Goal: Transaction & Acquisition: Download file/media

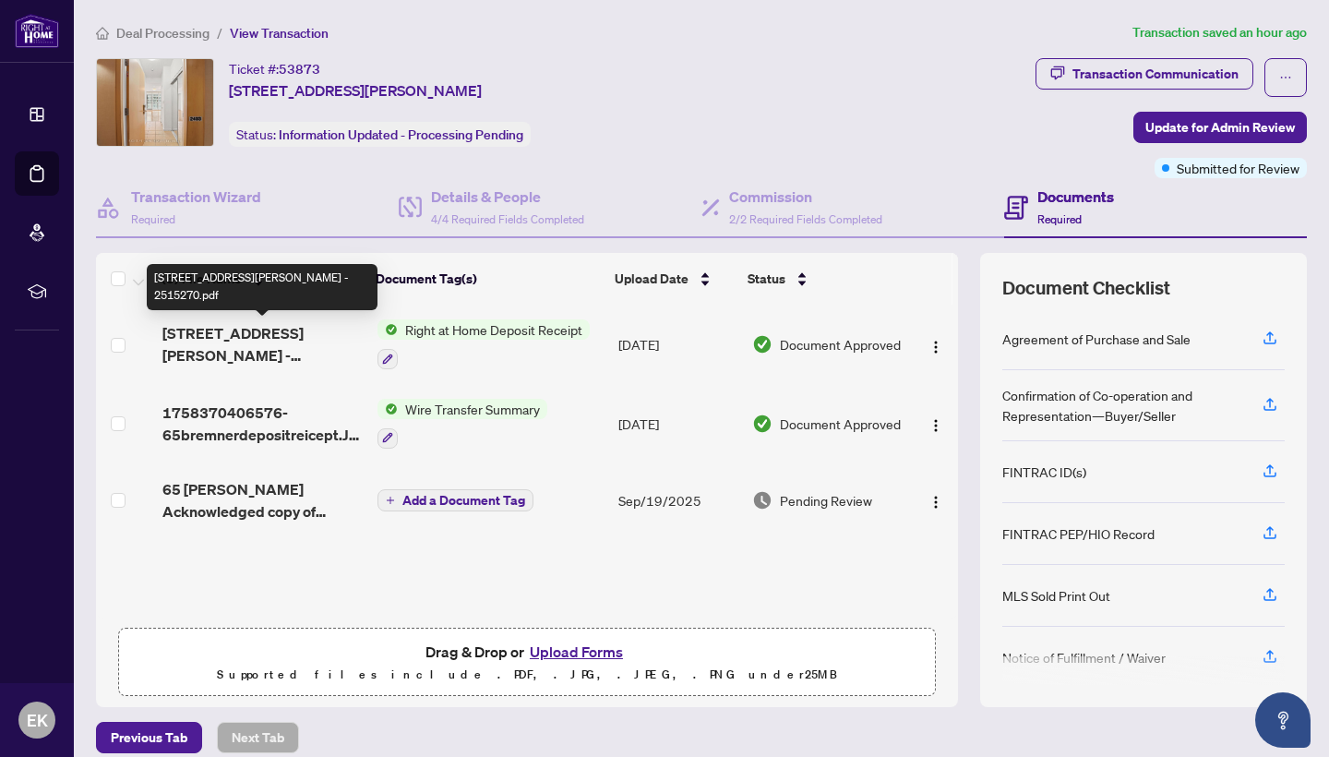
click at [275, 340] on span "[STREET_ADDRESS][PERSON_NAME] - 2515270.pdf" at bounding box center [262, 344] width 200 height 44
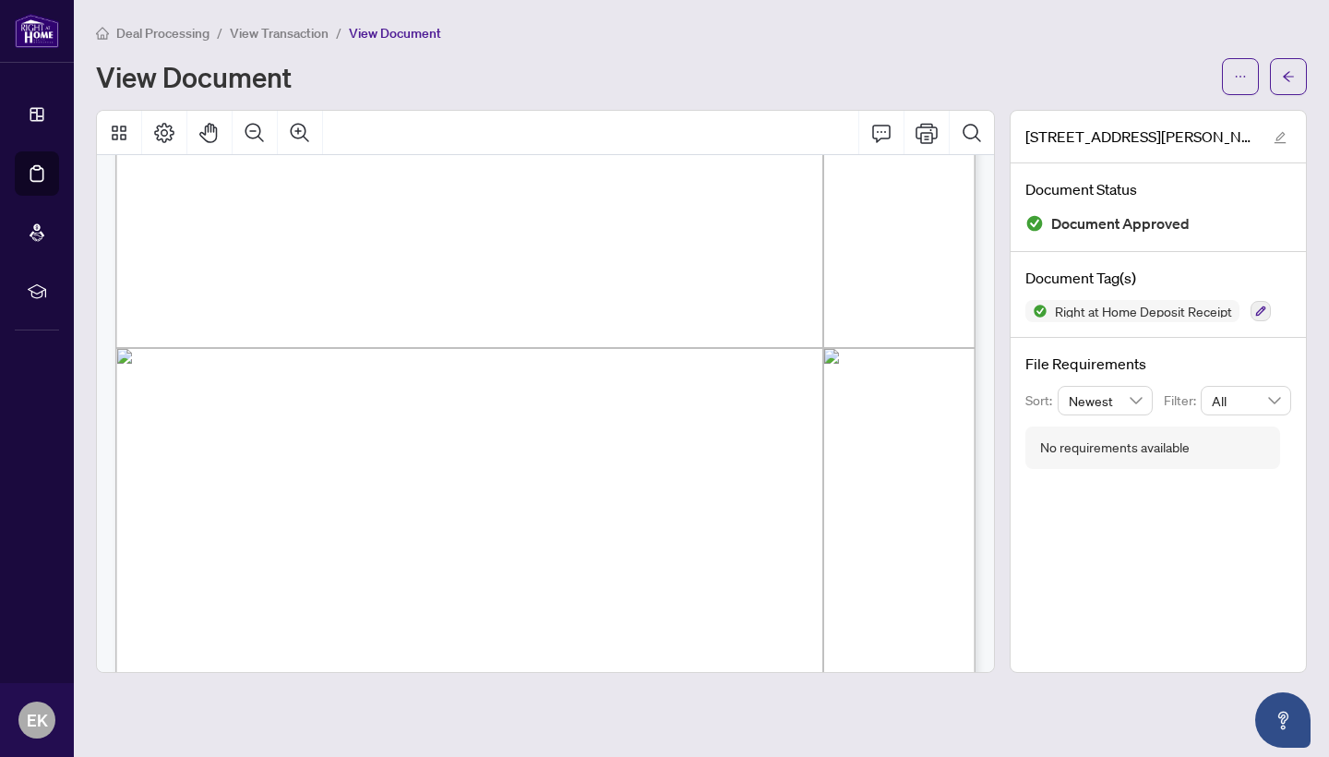
scroll to position [562, 0]
click at [122, 130] on icon "Thumbnails" at bounding box center [119, 133] width 15 height 15
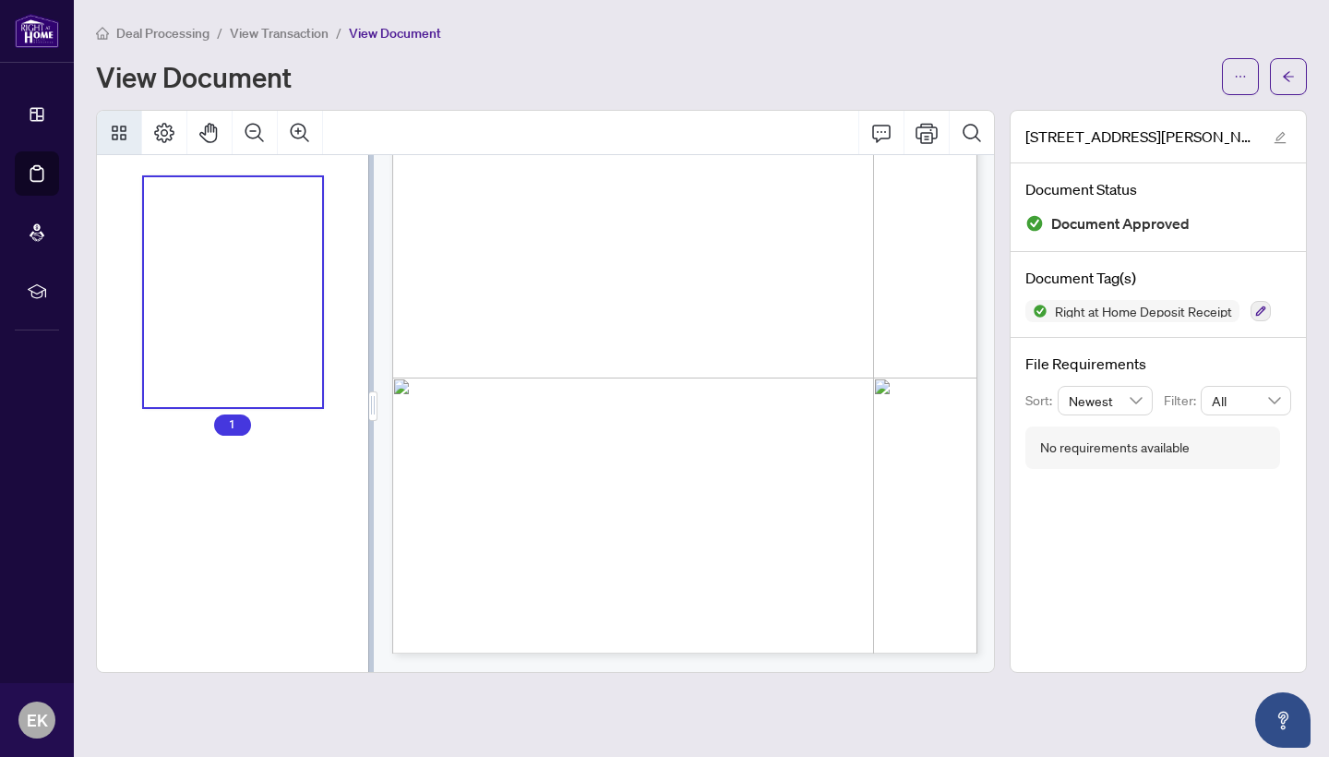
scroll to position [277, 0]
click at [215, 315] on div "Thumbnails" at bounding box center [233, 292] width 179 height 231
click at [164, 134] on icon "Page Layout" at bounding box center [164, 133] width 20 height 20
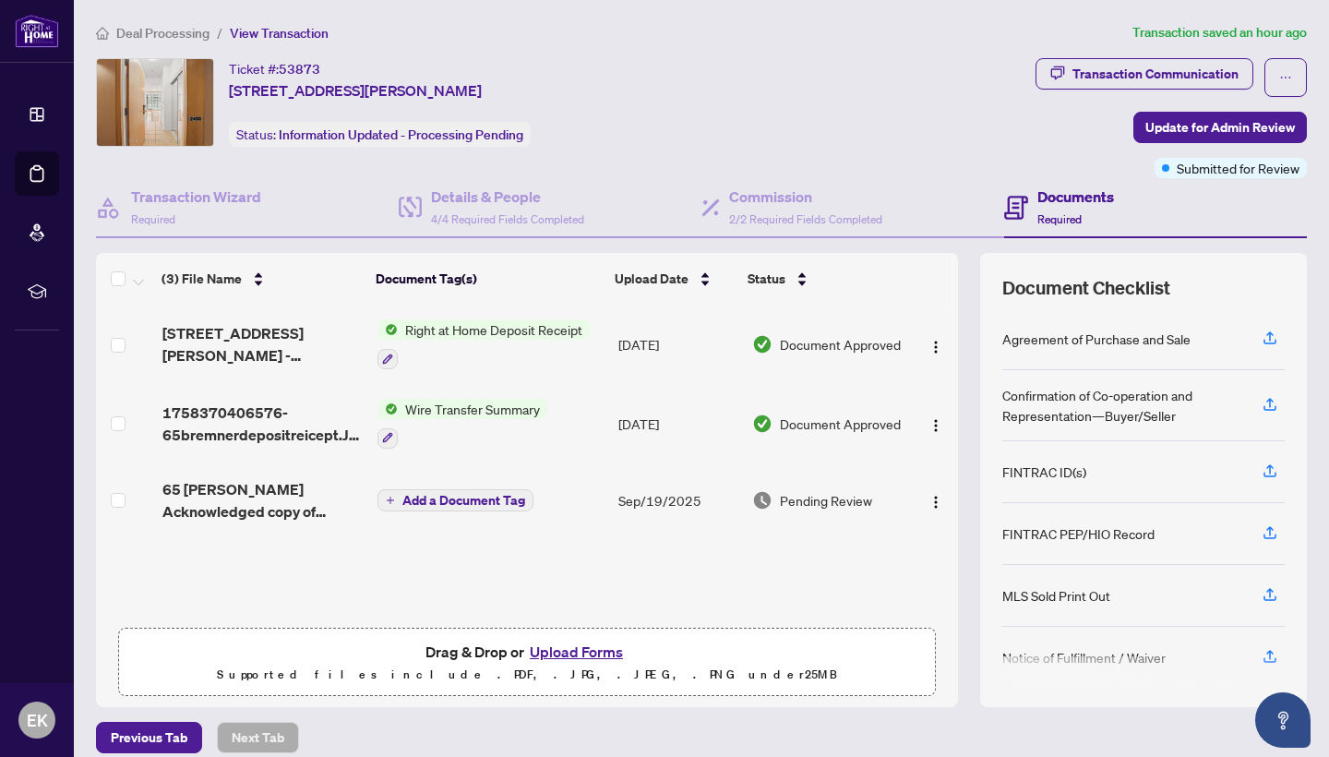
click at [459, 330] on span "Right at Home Deposit Receipt" at bounding box center [494, 329] width 192 height 20
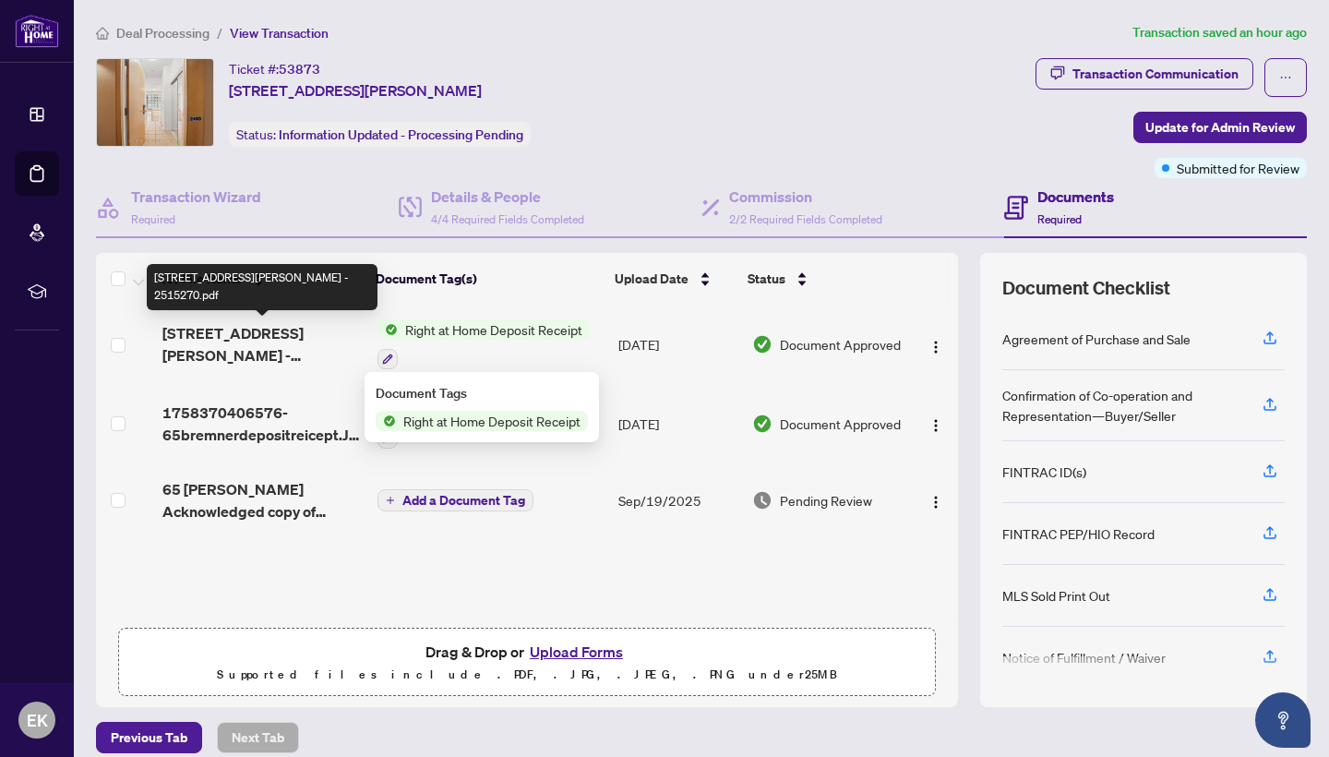
click at [315, 325] on span "[STREET_ADDRESS][PERSON_NAME] - 2515270.pdf" at bounding box center [262, 344] width 200 height 44
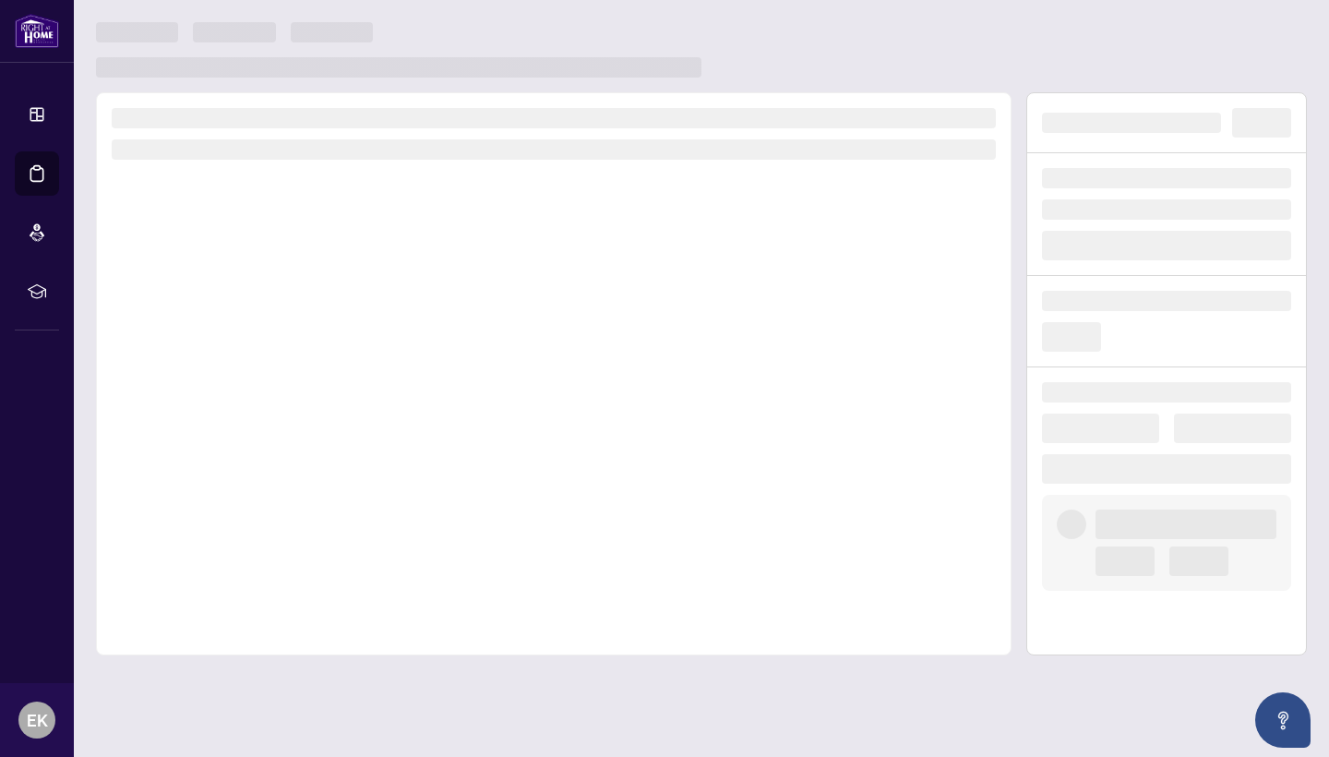
click at [315, 325] on div at bounding box center [553, 373] width 915 height 563
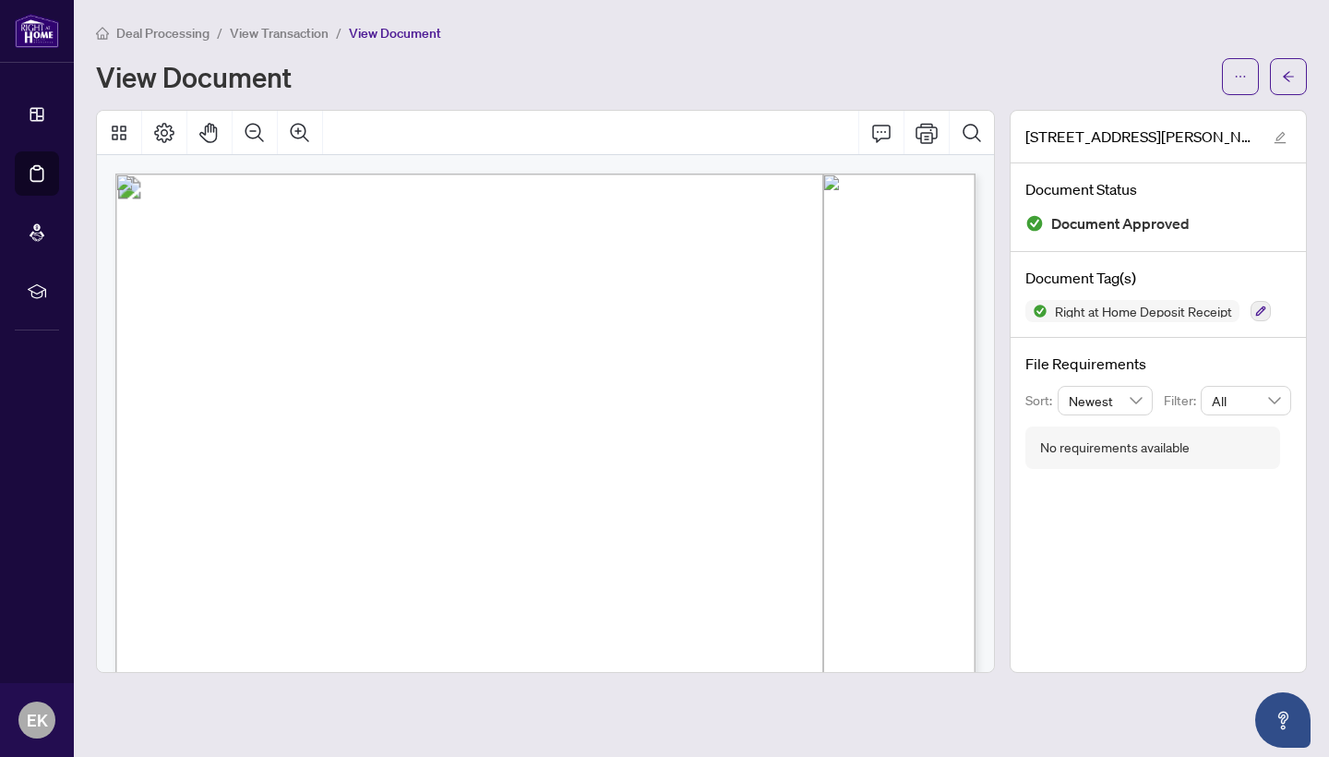
click at [128, 127] on icon "Thumbnails" at bounding box center [119, 133] width 22 height 22
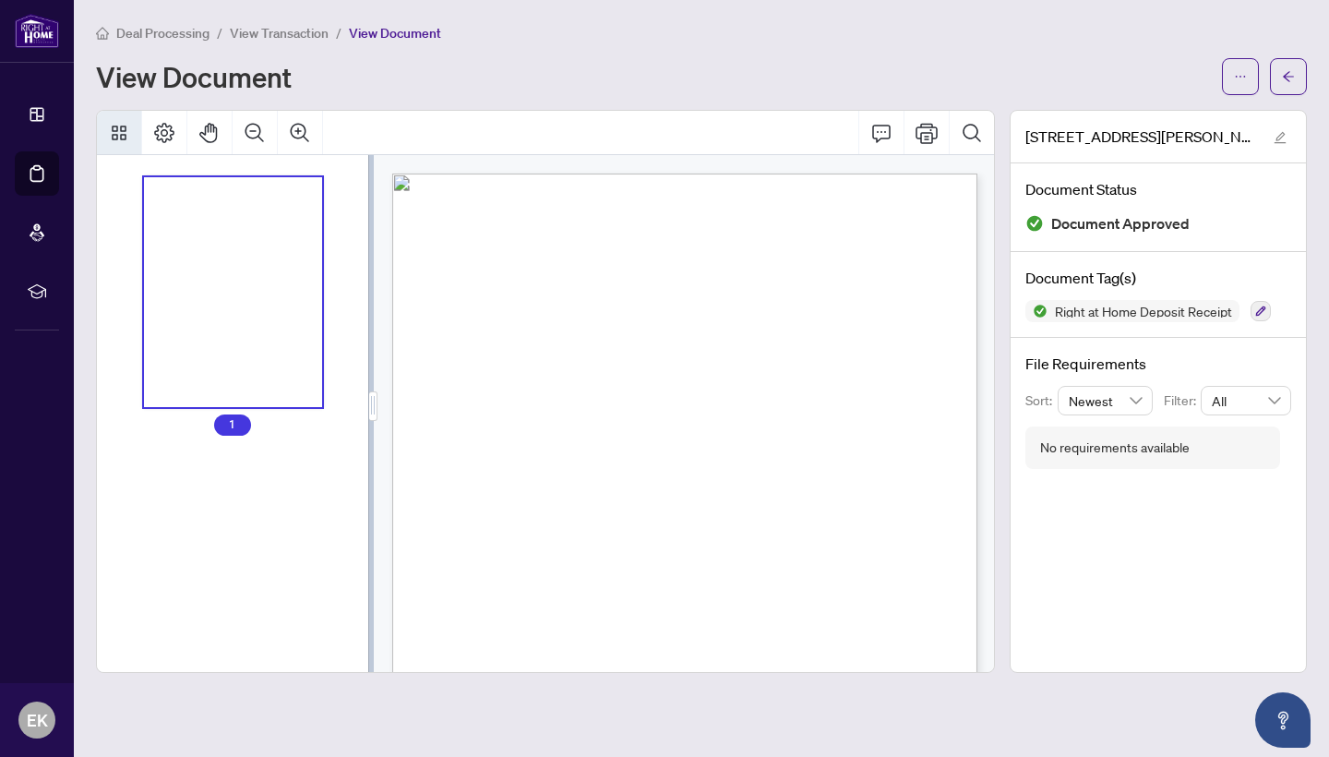
click at [213, 284] on div "Thumbnails" at bounding box center [233, 292] width 179 height 231
click at [879, 133] on icon "Comment" at bounding box center [881, 133] width 22 height 22
click at [930, 137] on icon "Print" at bounding box center [926, 133] width 22 height 22
click at [973, 128] on icon "Search Document" at bounding box center [972, 133] width 22 height 22
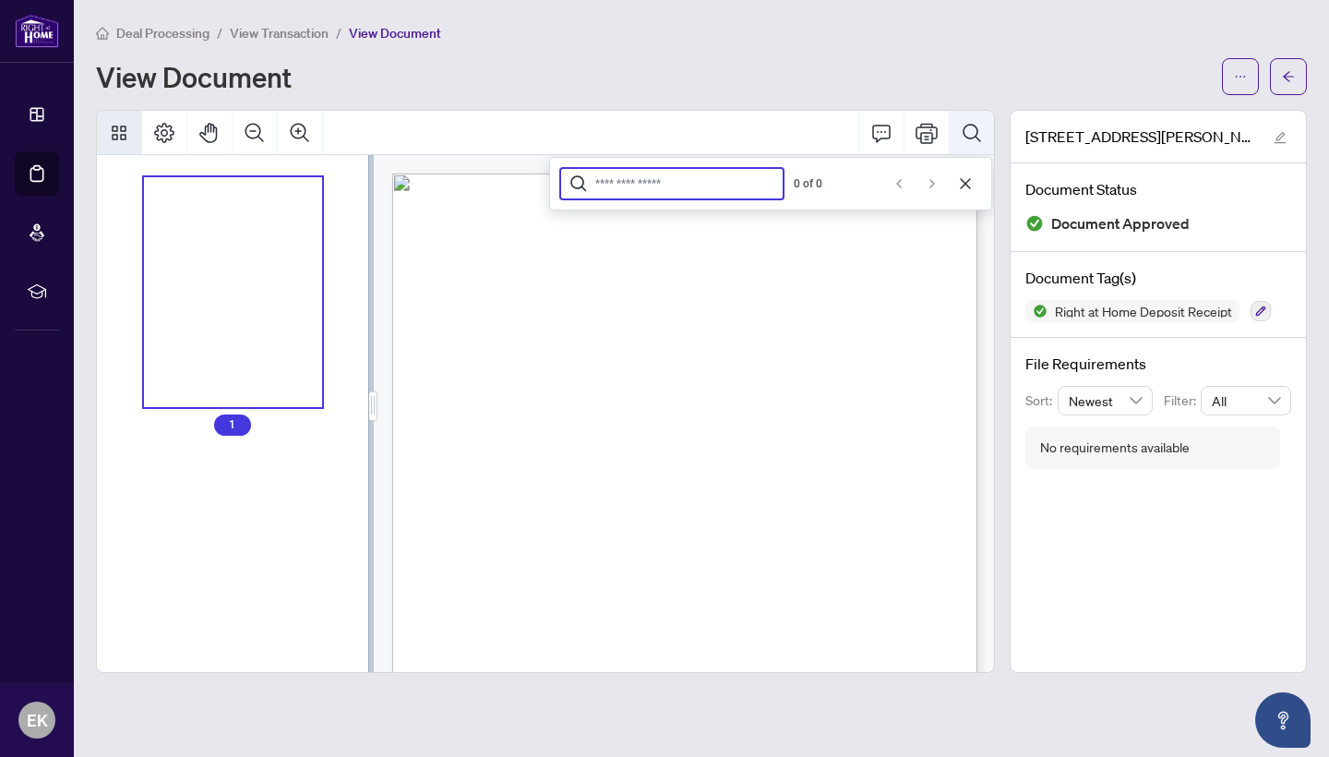
click at [973, 128] on icon "Search Document" at bounding box center [972, 133] width 22 height 22
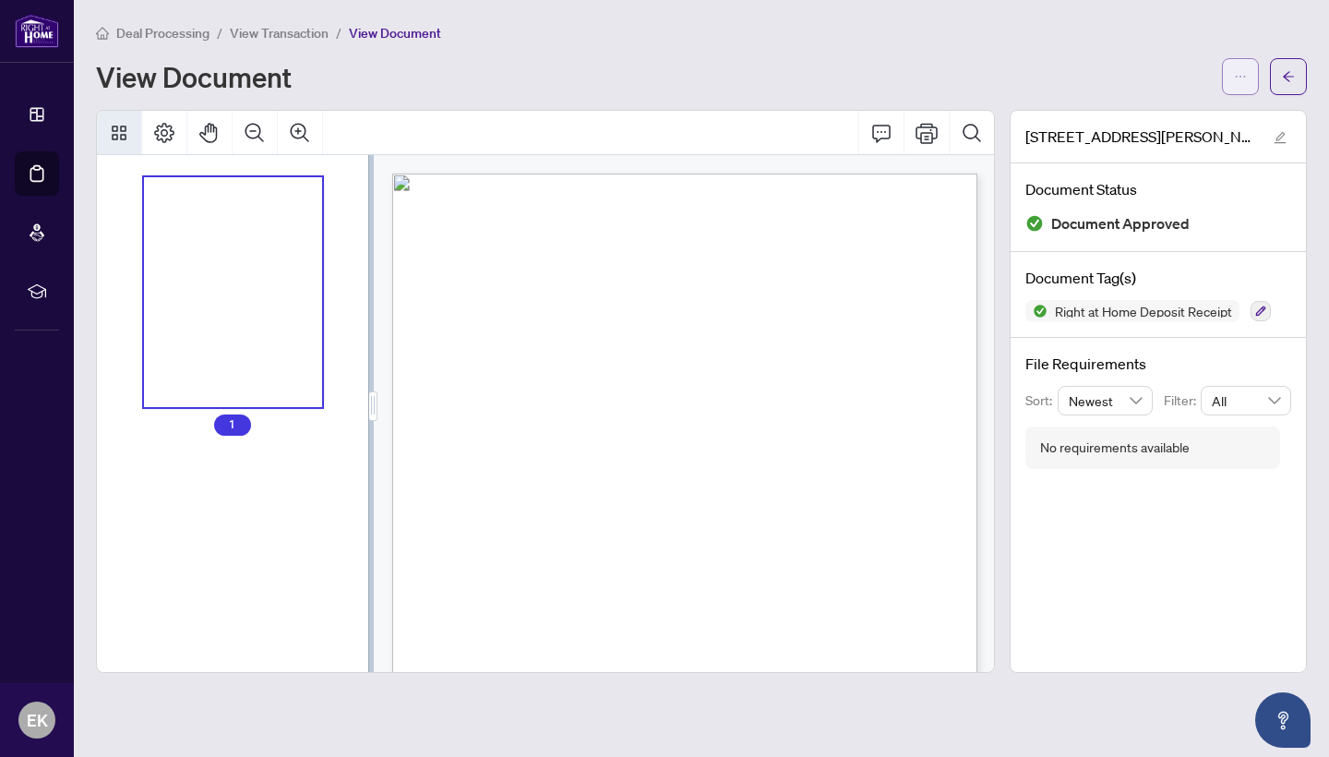
click at [1250, 78] on button "button" at bounding box center [1240, 76] width 37 height 37
click at [1153, 114] on span "Download" at bounding box center [1174, 116] width 140 height 20
click at [718, 89] on div "View Document" at bounding box center [653, 77] width 1115 height 30
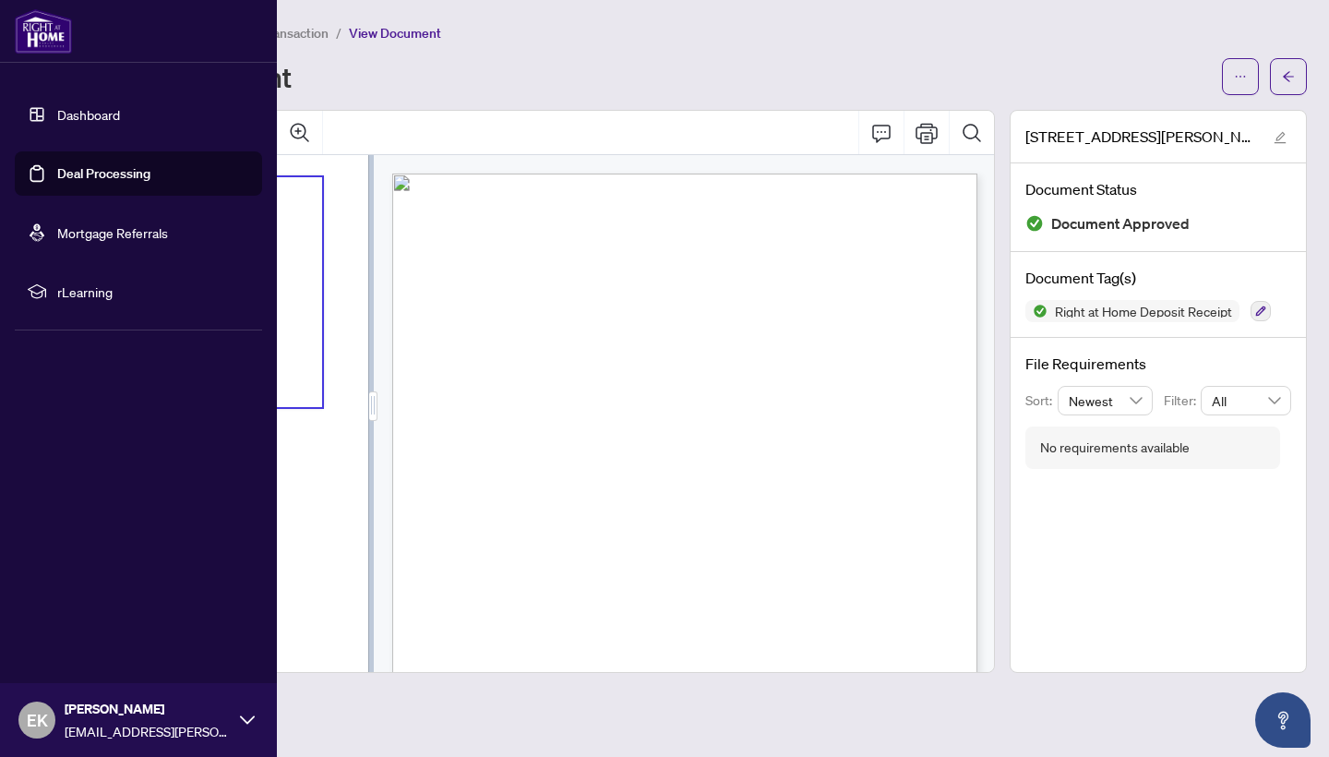
click at [57, 114] on link "Dashboard" at bounding box center [88, 114] width 63 height 17
